Goal: Information Seeking & Learning: Learn about a topic

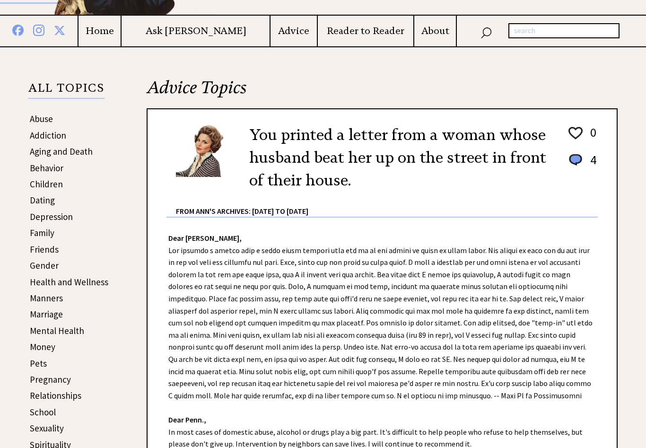
scroll to position [133, 0]
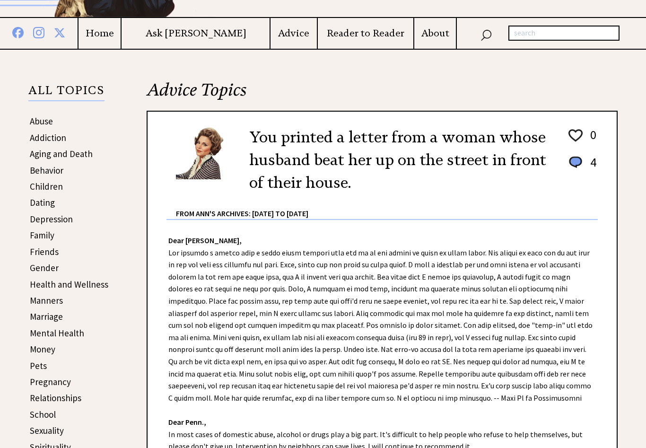
click at [48, 237] on link "Family" at bounding box center [42, 234] width 25 height 11
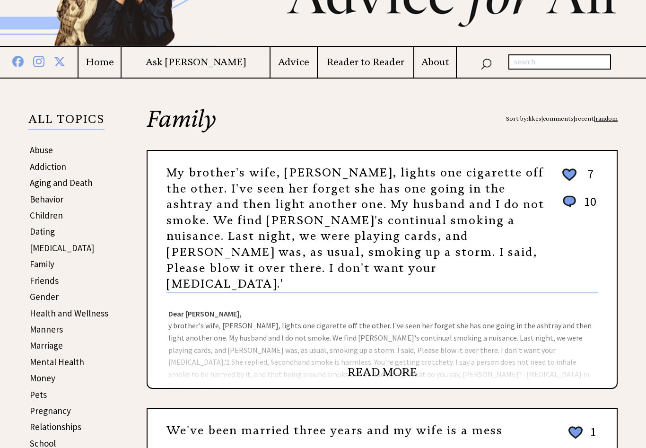
scroll to position [104, 0]
click at [413, 296] on div "Dear Ann Landers, y brother's wife, Olga, lights one cigarette off the other. I…" at bounding box center [382, 340] width 469 height 95
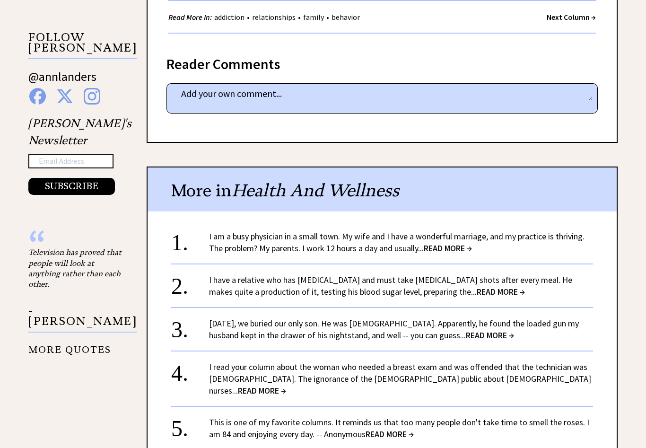
scroll to position [941, 0]
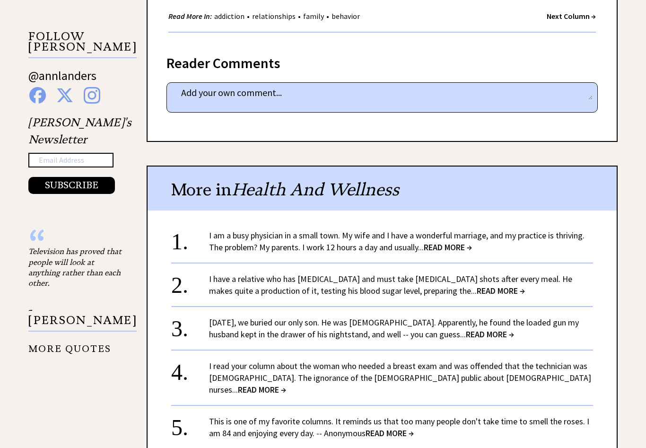
click at [477, 285] on span "READ MORE →" at bounding box center [501, 290] width 48 height 11
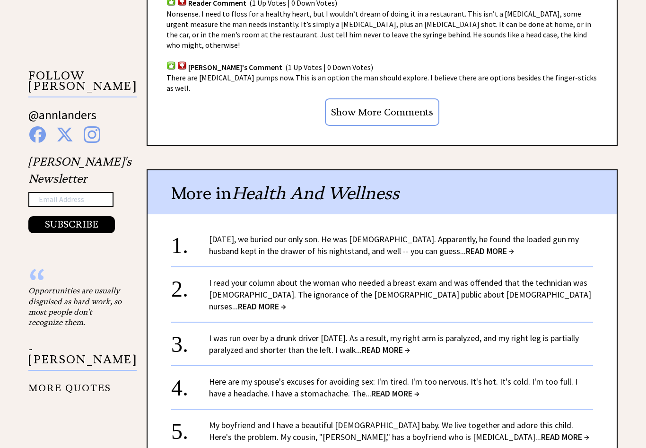
scroll to position [807, 0]
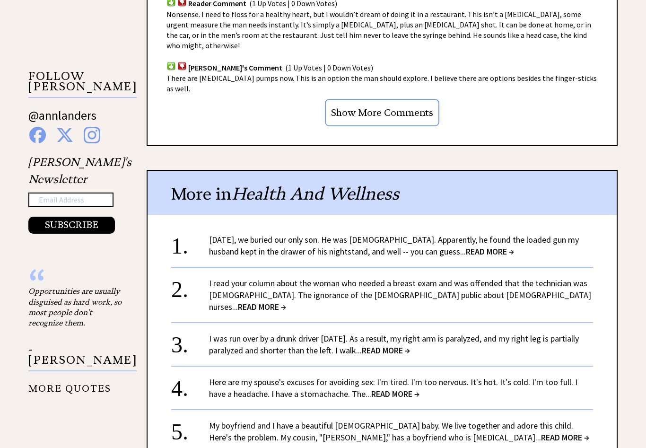
click at [466, 246] on span "READ MORE →" at bounding box center [490, 251] width 48 height 11
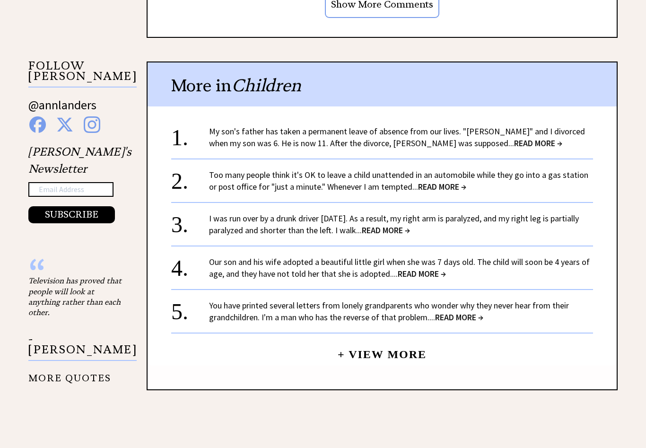
scroll to position [983, 0]
click at [405, 221] on link "I was run over by a drunk driver [DATE]. As a result, my right arm is paralyzed…" at bounding box center [394, 224] width 370 height 23
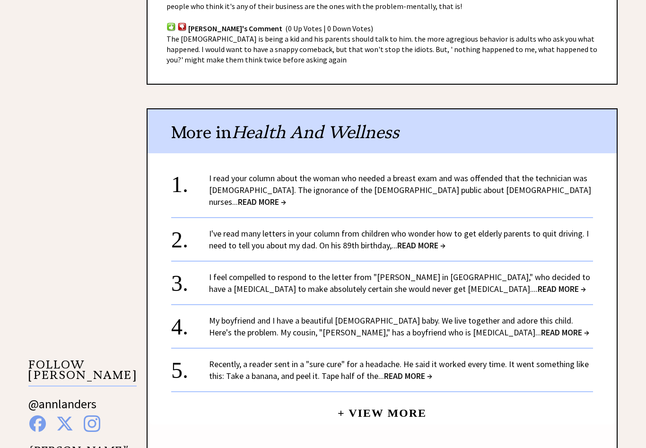
scroll to position [686, 0]
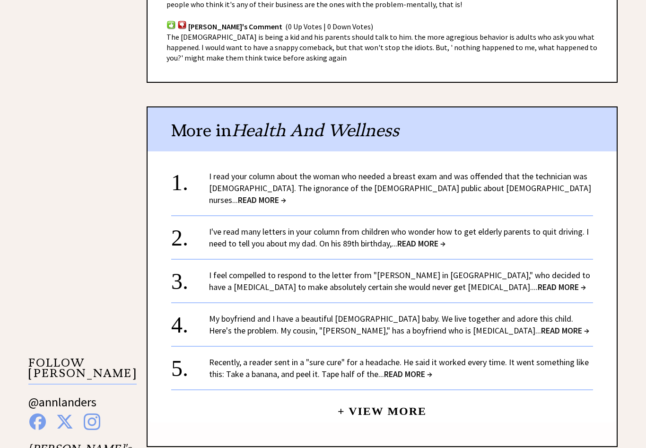
click at [458, 179] on link "I read your column about the woman who needed a breast exam and was offended th…" at bounding box center [400, 188] width 382 height 35
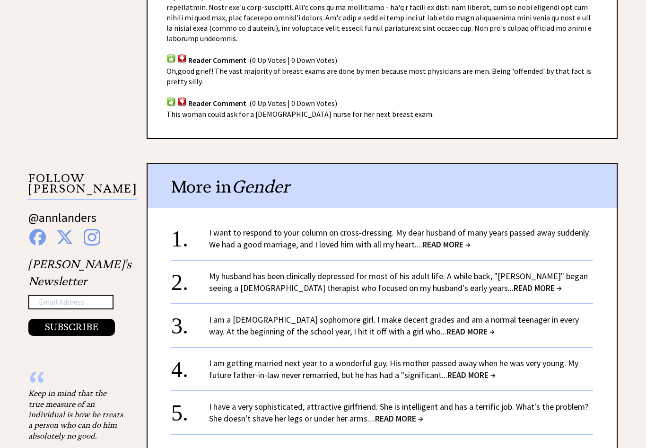
scroll to position [798, 0]
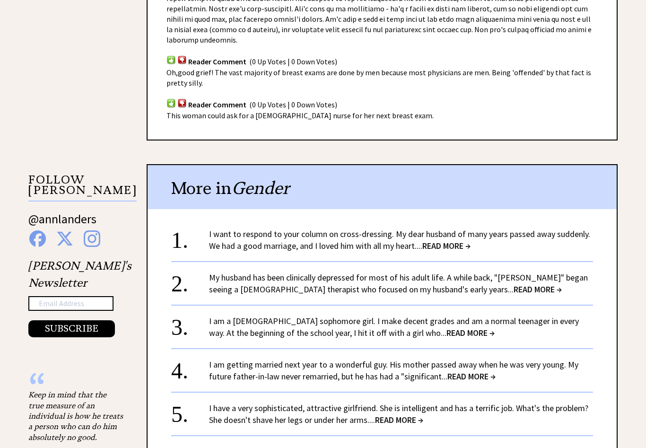
click at [445, 240] on span "READ MORE →" at bounding box center [446, 245] width 48 height 11
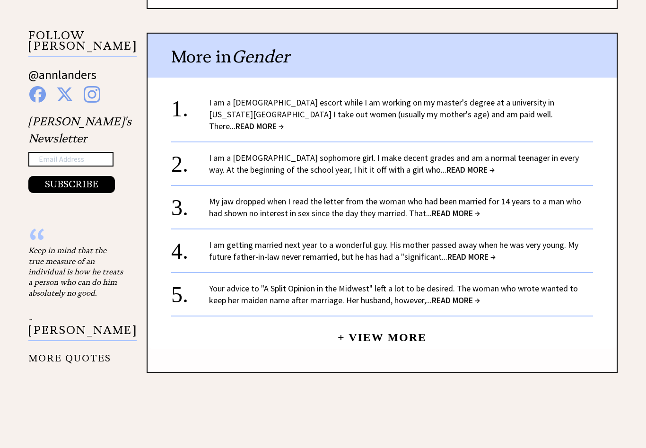
scroll to position [989, 0]
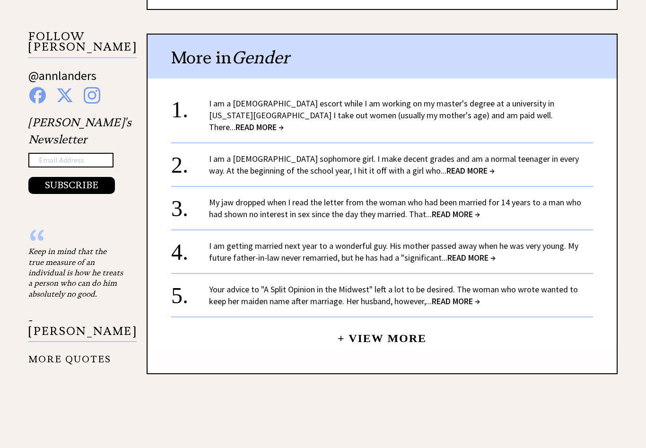
click at [493, 101] on link "I am a [DEMOGRAPHIC_DATA] escort while I am working on my master's degree at a …" at bounding box center [381, 115] width 345 height 35
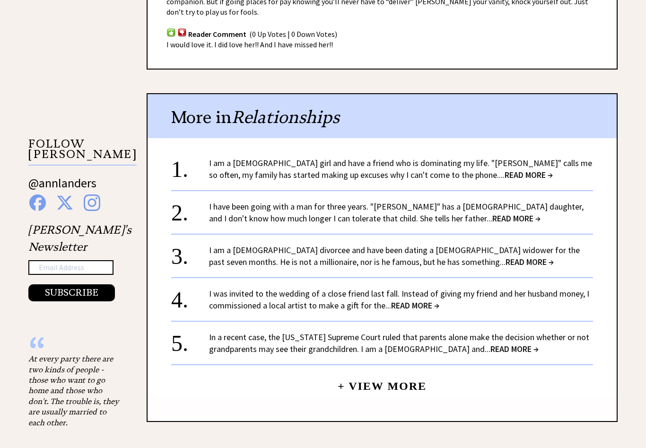
scroll to position [834, 0]
click at [510, 157] on link "I am a 14-year-old girl and have a friend who is dominating my life. "Julia" ca…" at bounding box center [400, 168] width 383 height 23
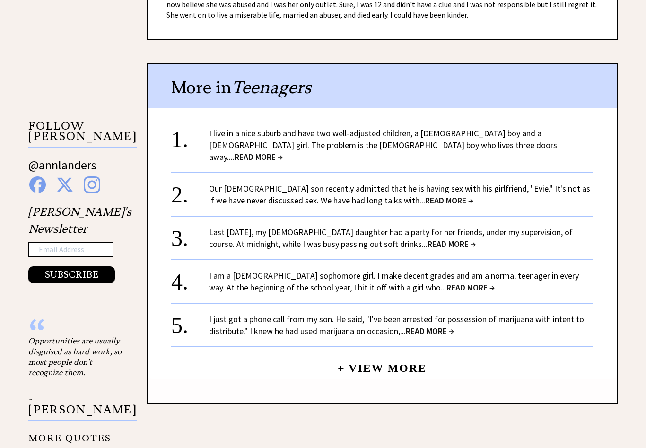
scroll to position [932, 0]
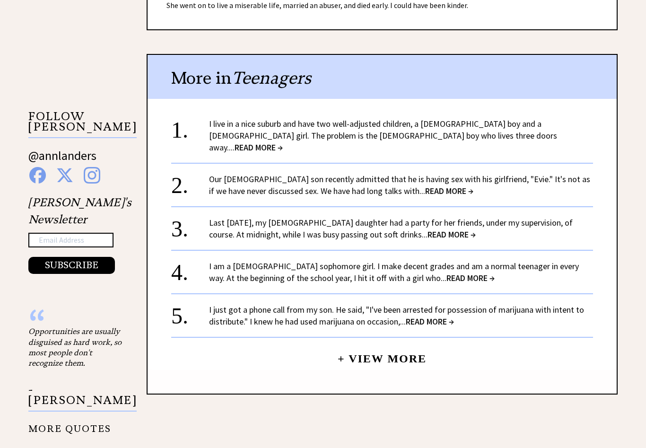
click at [522, 118] on link "I live in a nice suburb and have two well-adjusted children, a [DEMOGRAPHIC_DAT…" at bounding box center [383, 135] width 348 height 35
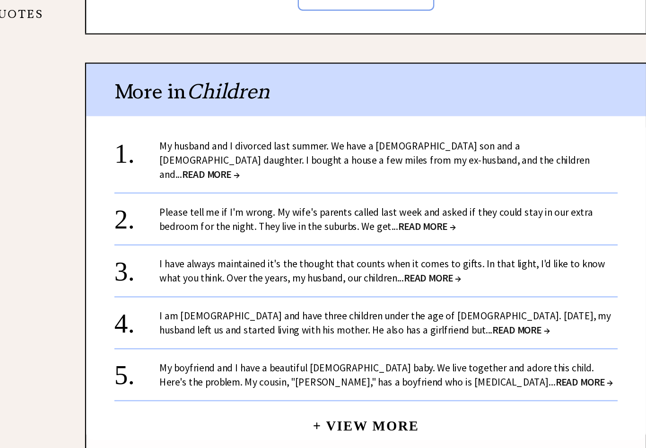
scroll to position [1229, 0]
click at [276, 200] on span "READ MORE →" at bounding box center [252, 205] width 48 height 11
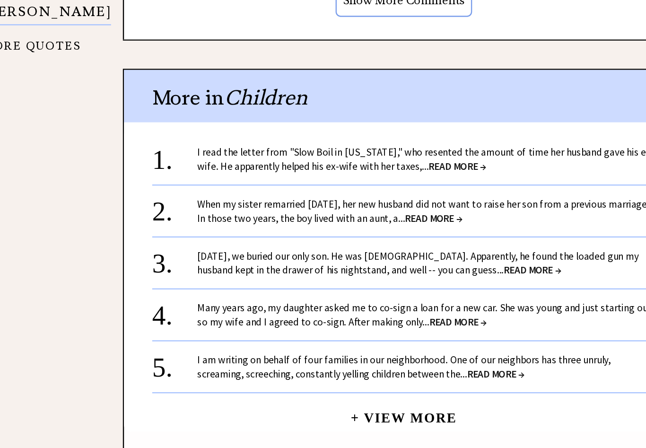
scroll to position [1232, 0]
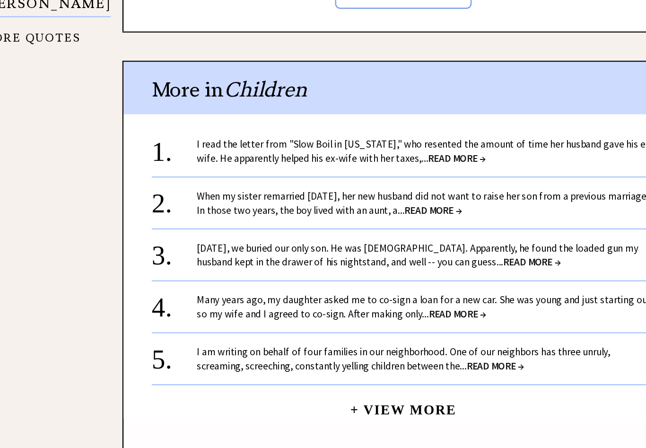
click at [405, 229] on span "READ MORE →" at bounding box center [407, 234] width 48 height 11
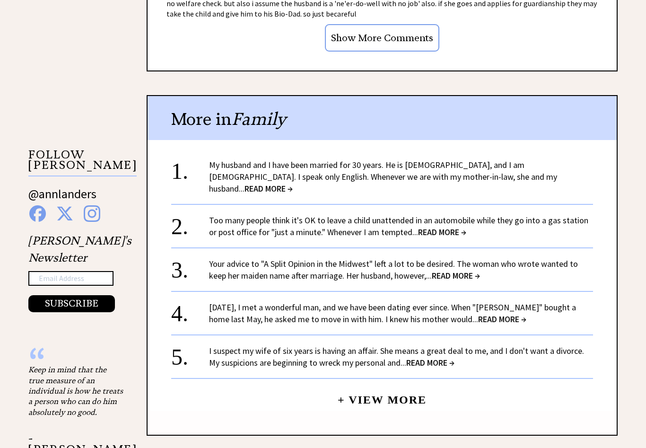
scroll to position [921, 0]
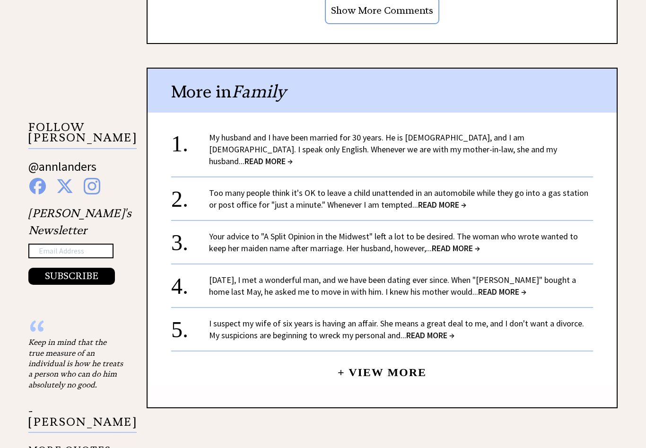
click at [432, 149] on link "My husband and I have been married for 30 years. He is Italian, and I am Canadi…" at bounding box center [383, 149] width 348 height 35
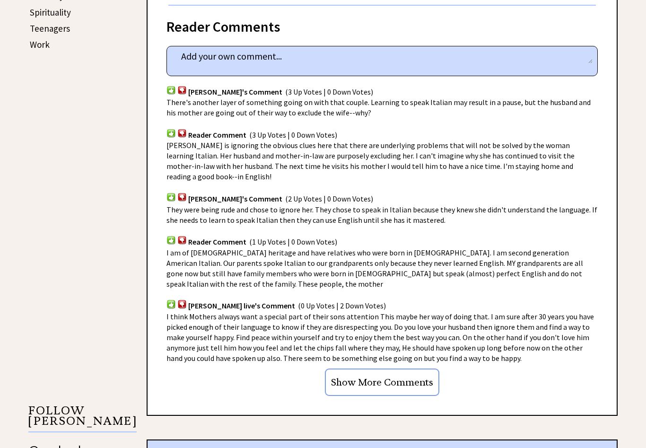
scroll to position [567, 0]
click at [468, 248] on span "I am of [DEMOGRAPHIC_DATA] heritage and have relatives who were born in [DEMOGR…" at bounding box center [374, 268] width 417 height 41
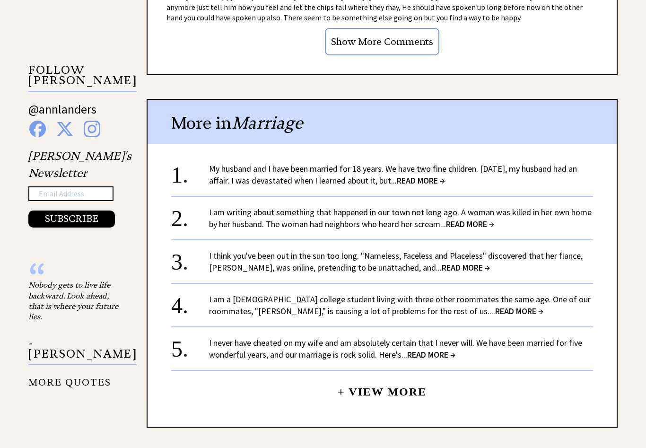
scroll to position [938, 0]
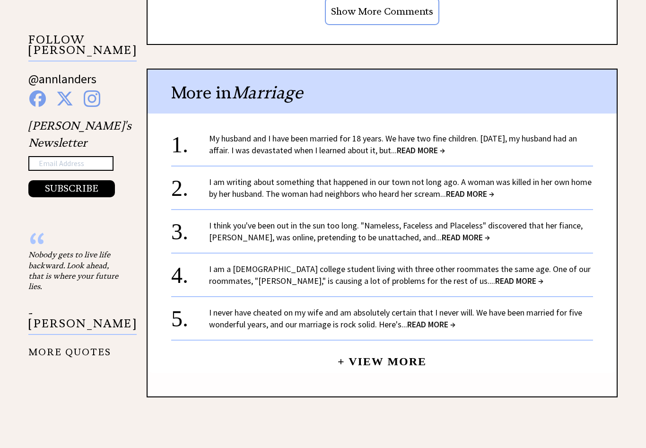
click at [495, 177] on link "I am writing about something that happened in our town not long ago. A woman wa…" at bounding box center [400, 188] width 382 height 23
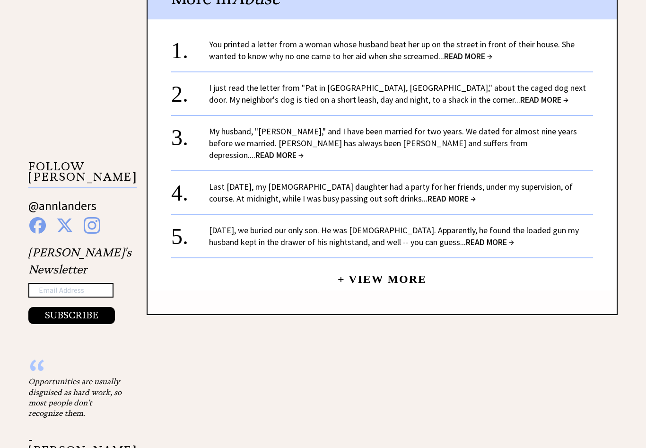
scroll to position [885, 0]
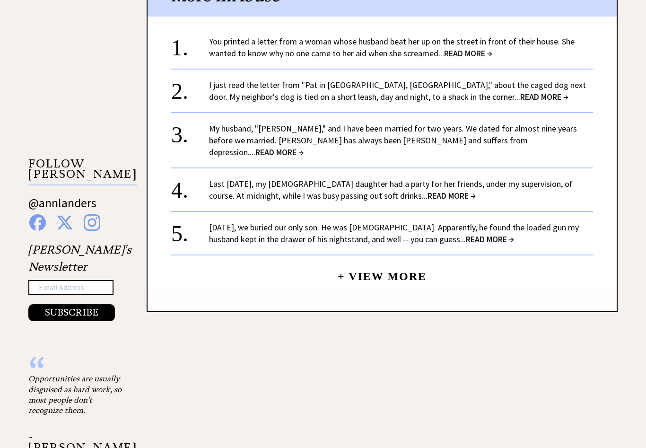
click at [483, 126] on link "My husband, "[PERSON_NAME]," and I have been married for two years. We dated fo…" at bounding box center [393, 140] width 368 height 35
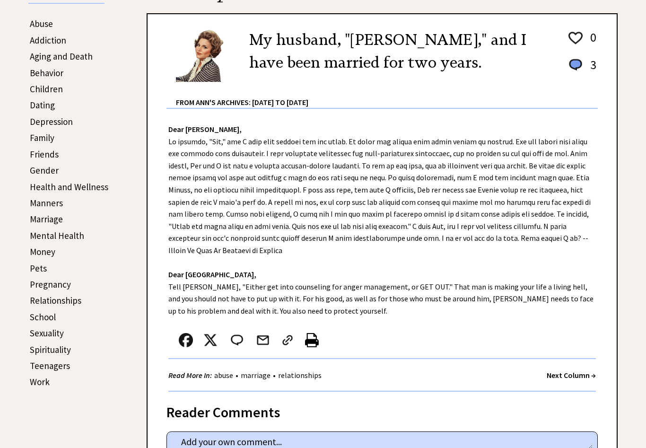
scroll to position [231, 0]
click at [294, 290] on div "Dear [PERSON_NAME], Dear Chicago, Tell [PERSON_NAME], "Either get into counseli…" at bounding box center [382, 249] width 469 height 283
